Goal: Information Seeking & Learning: Learn about a topic

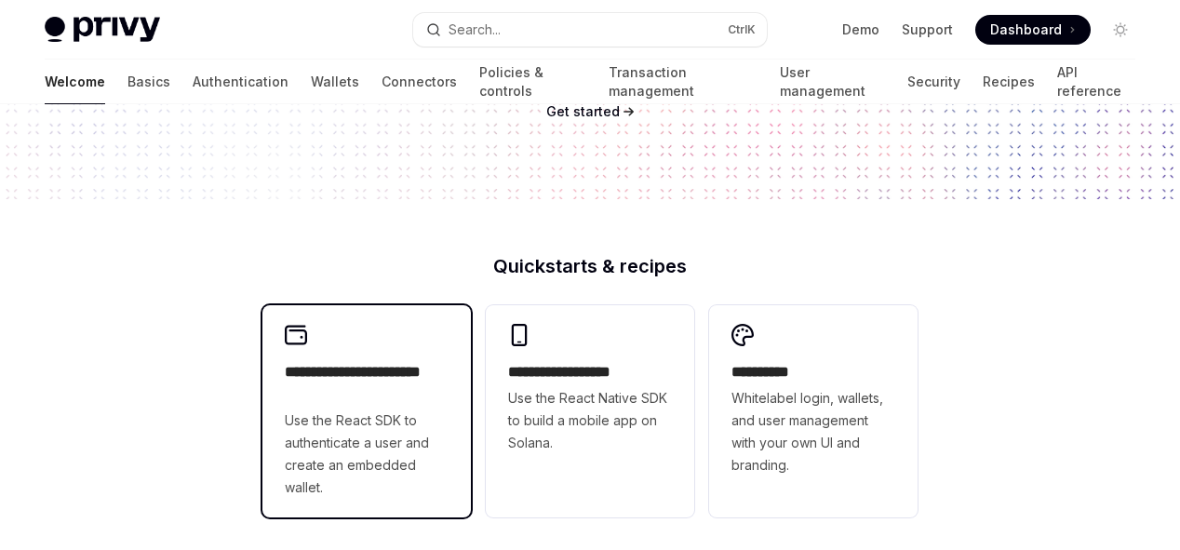
scroll to position [315, 0]
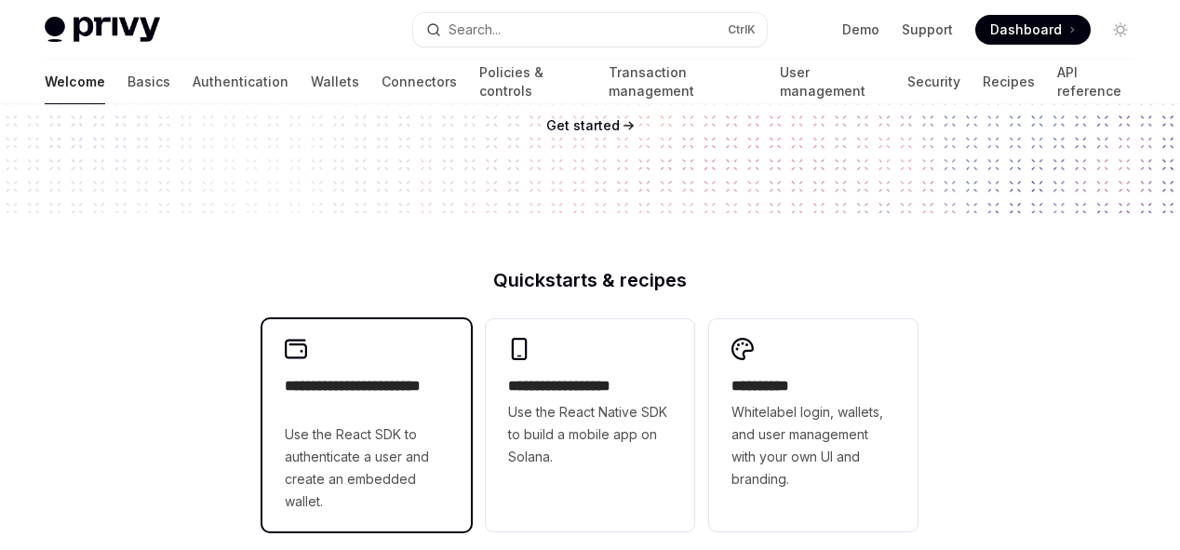
click at [343, 454] on span "Use the React SDK to authenticate a user and create an embedded wallet." at bounding box center [367, 467] width 164 height 89
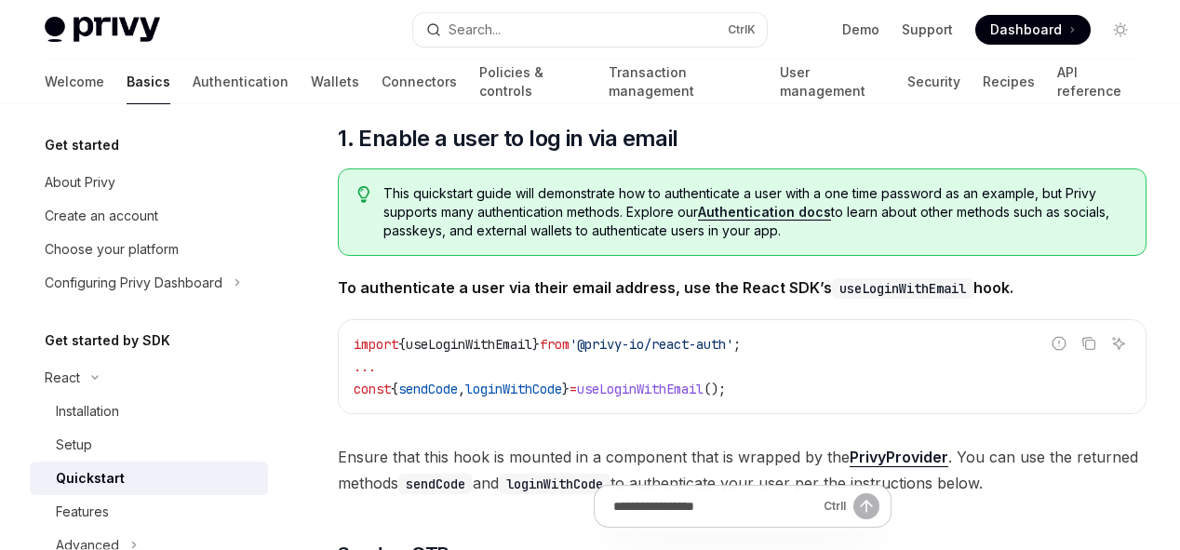
scroll to position [318, 0]
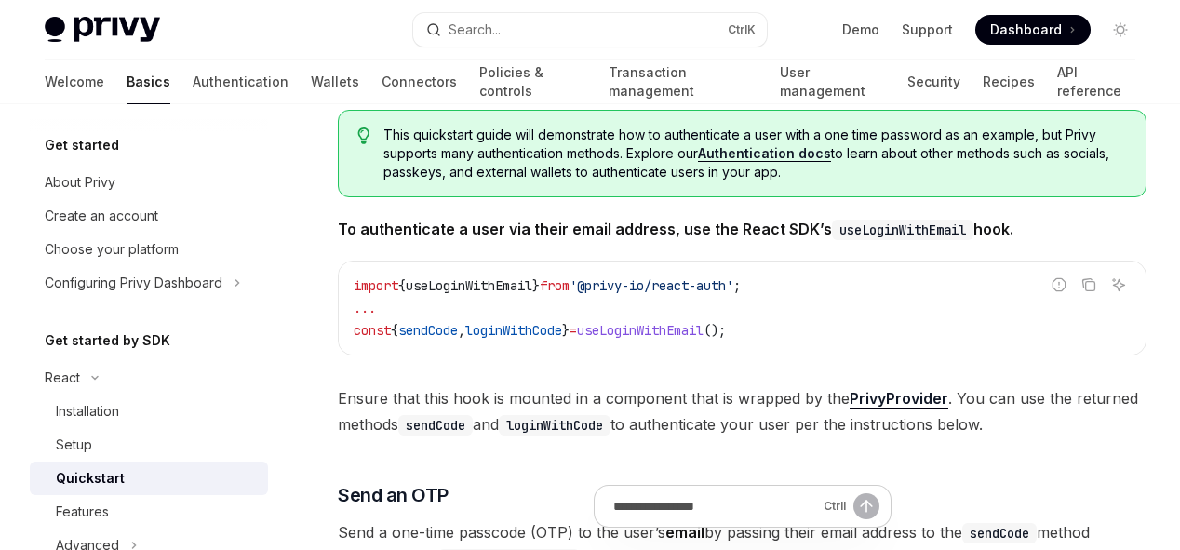
click at [1018, 29] on span "Dashboard" at bounding box center [1026, 29] width 72 height 19
type textarea "*"
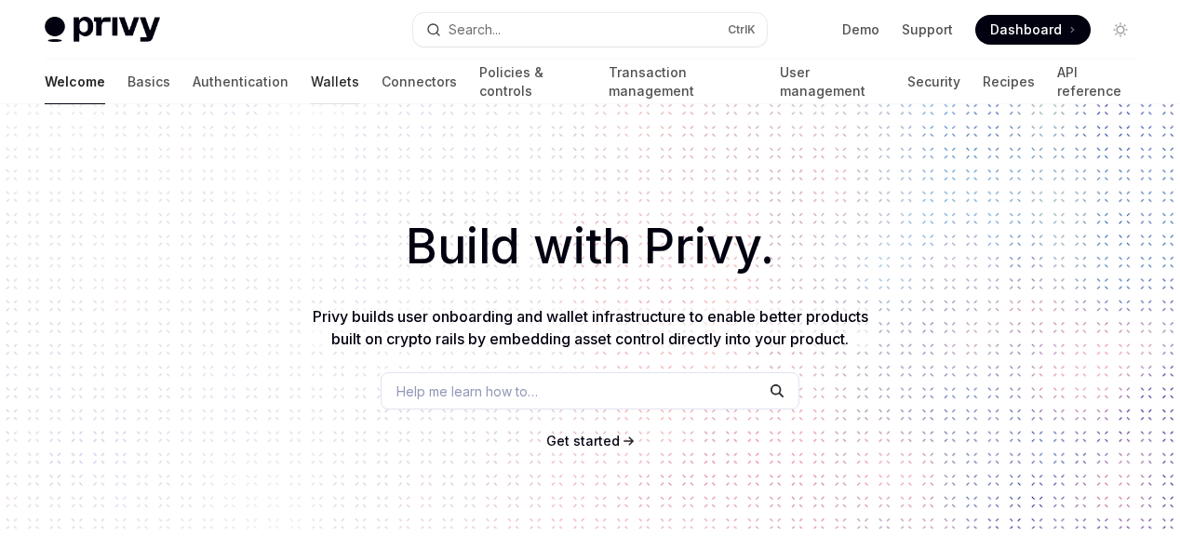
click at [311, 90] on link "Wallets" at bounding box center [335, 82] width 48 height 45
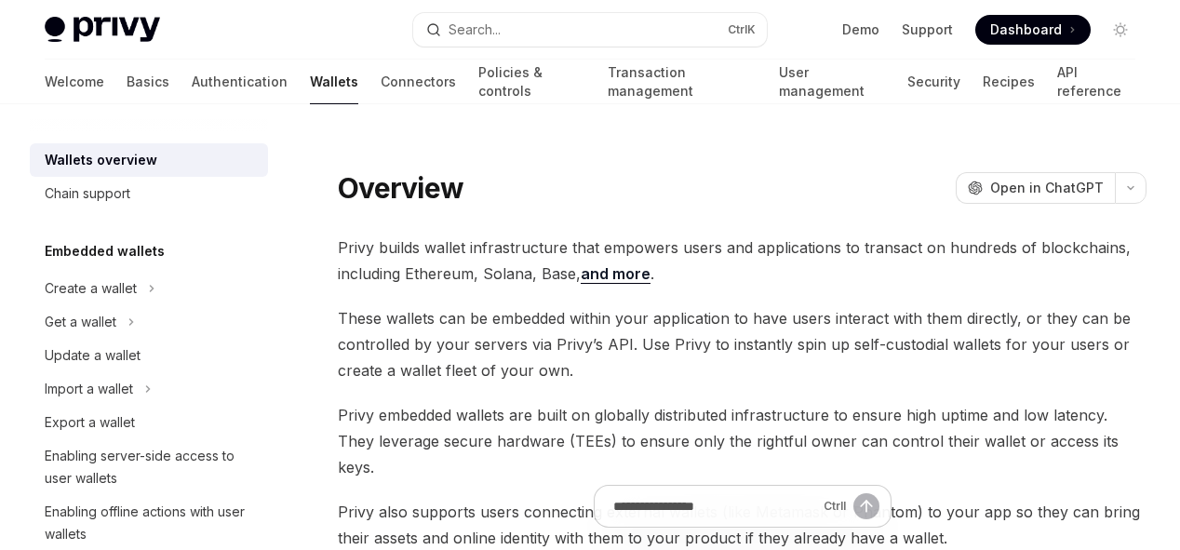
type textarea "*"
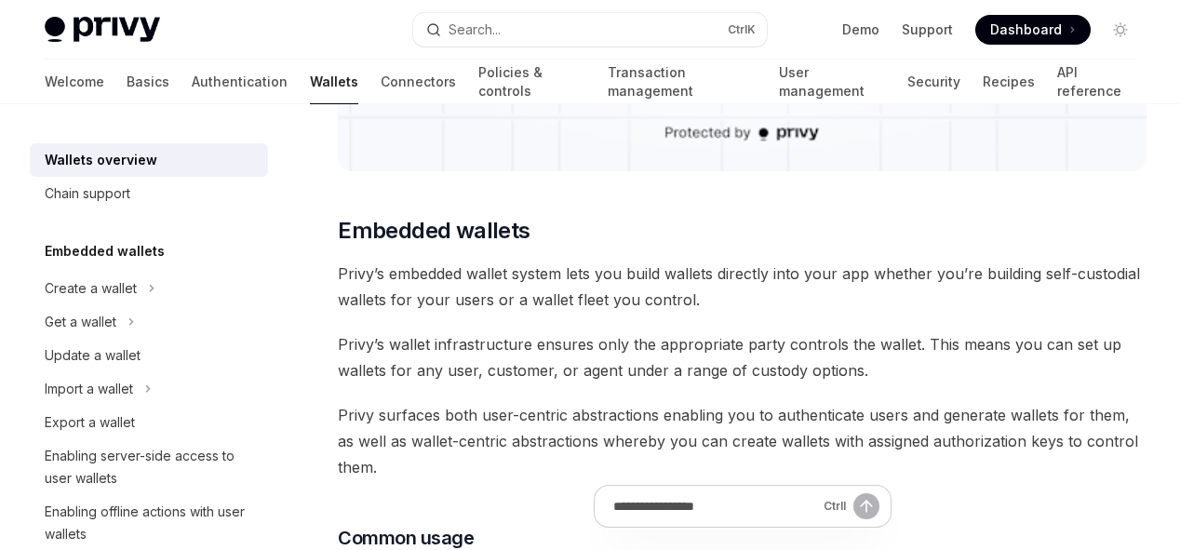
scroll to position [955, 0]
